Goal: Task Accomplishment & Management: Use online tool/utility

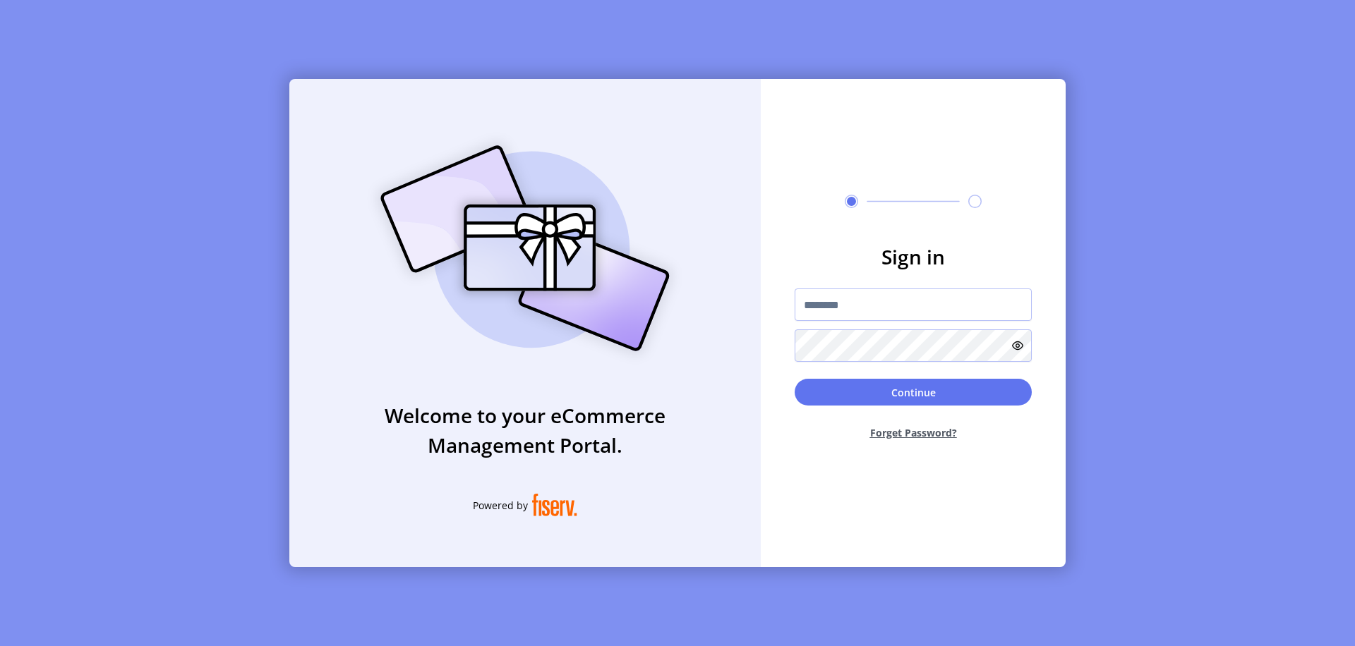
click at [913, 305] on input "text" at bounding box center [912, 305] width 237 height 32
type input "**********"
click at [913, 392] on button "Continue" at bounding box center [912, 392] width 237 height 27
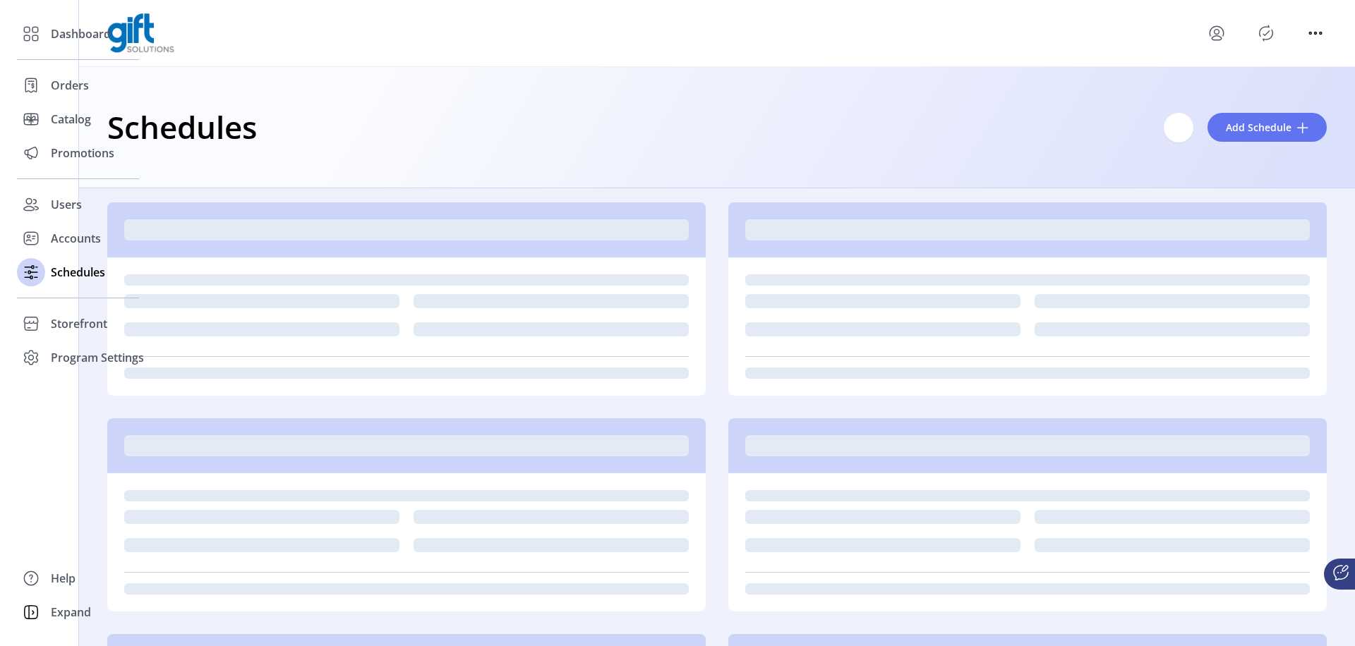
click at [1259, 127] on span "Add Schedule" at bounding box center [1259, 127] width 66 height 15
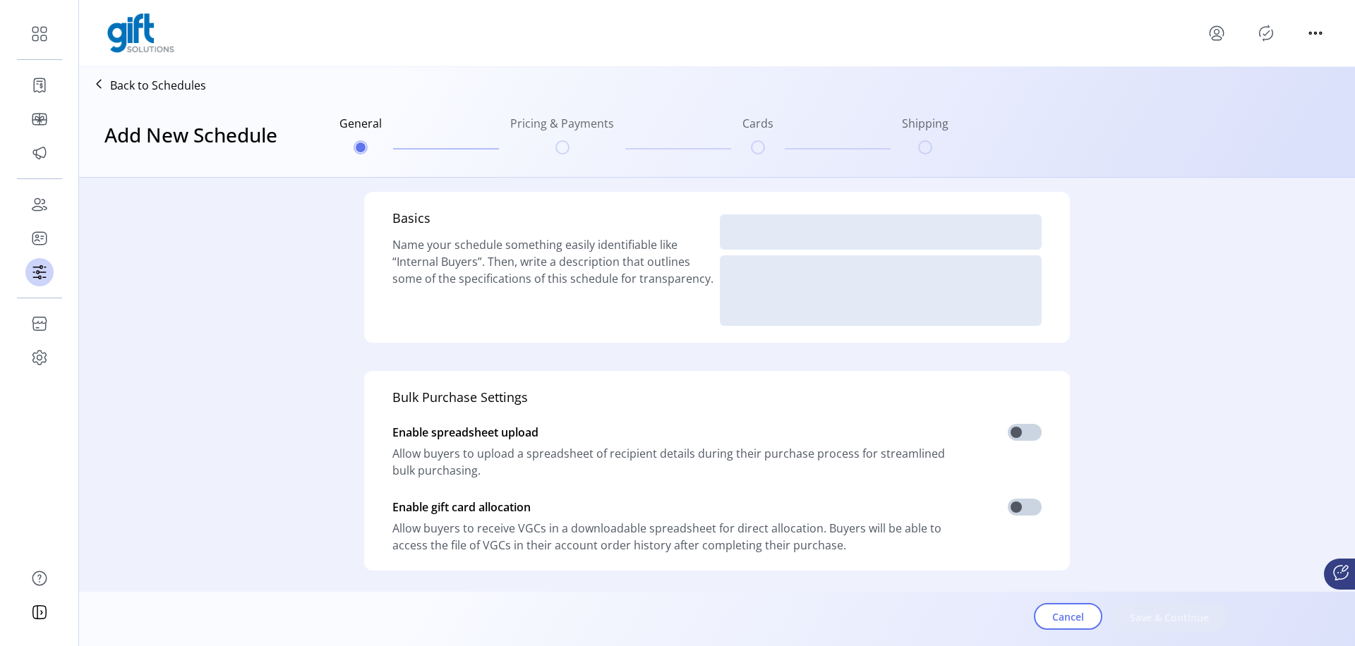
click at [1021, 424] on span at bounding box center [1025, 432] width 34 height 17
click at [1021, 499] on span at bounding box center [1025, 507] width 34 height 17
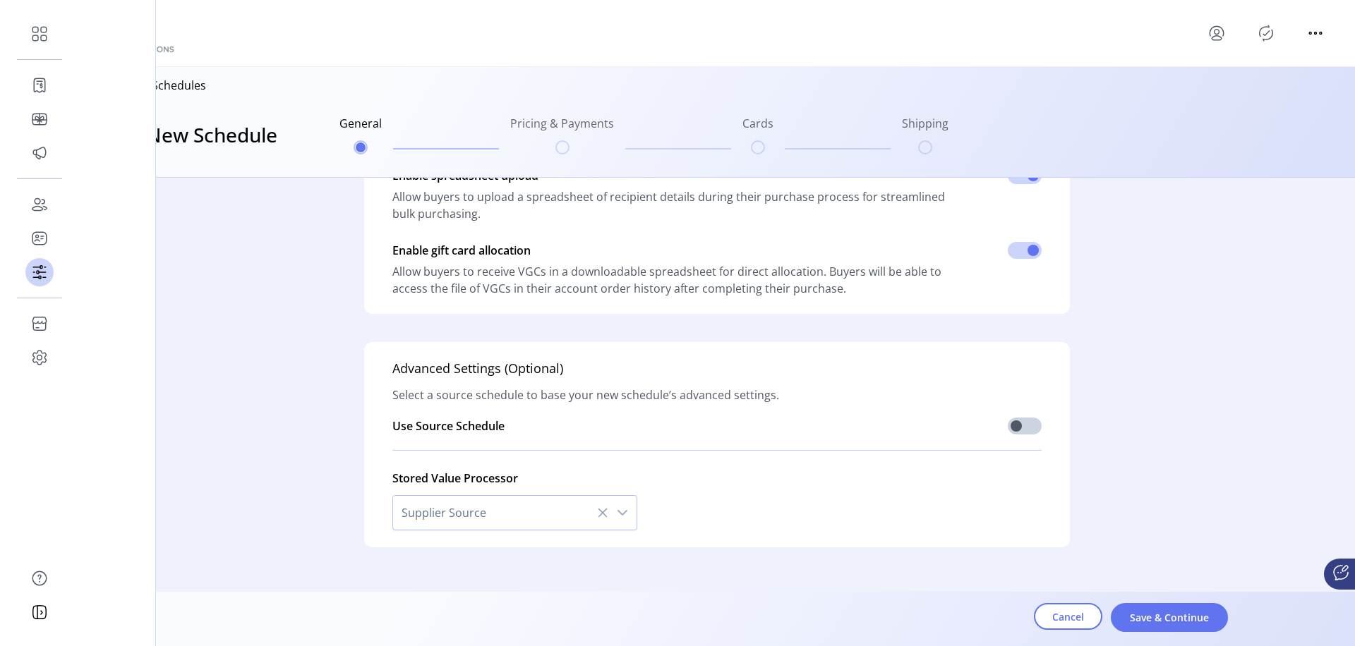
scroll to position [360, 0]
